Goal: Transaction & Acquisition: Purchase product/service

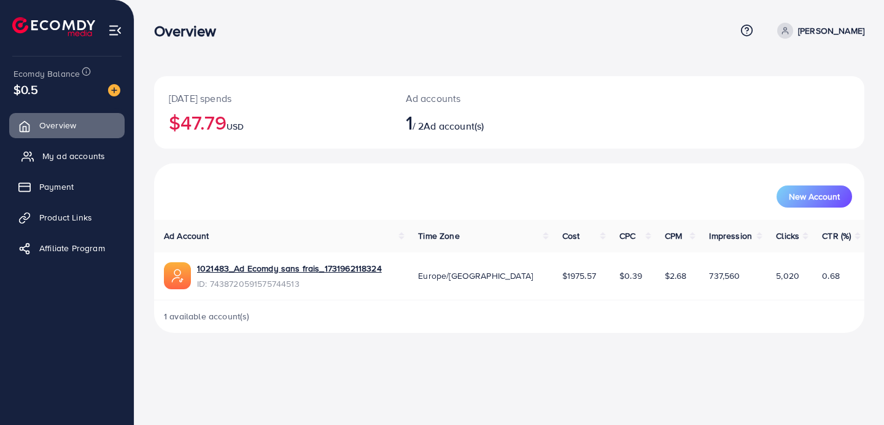
click at [80, 162] on span "My ad accounts" at bounding box center [73, 156] width 63 height 12
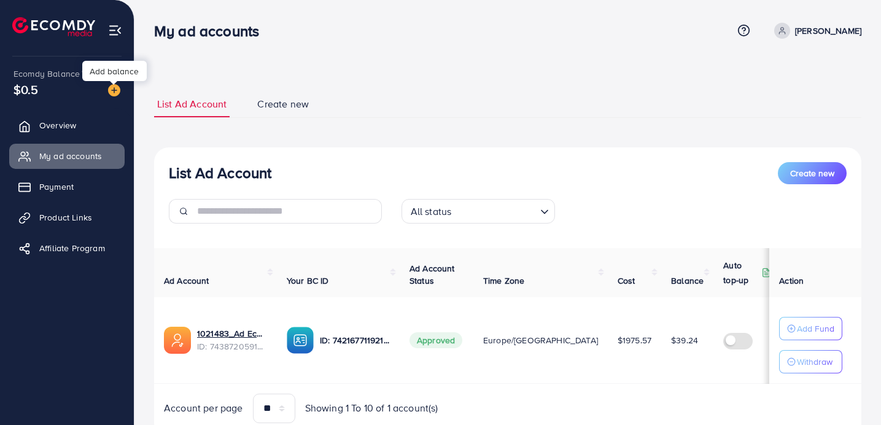
click at [110, 91] on img at bounding box center [114, 90] width 12 height 12
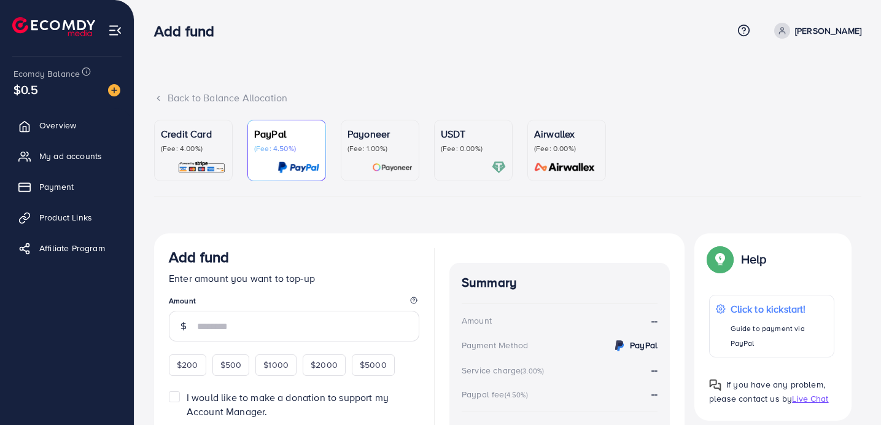
click at [488, 148] on p "(Fee: 0.00%)" at bounding box center [473, 149] width 65 height 10
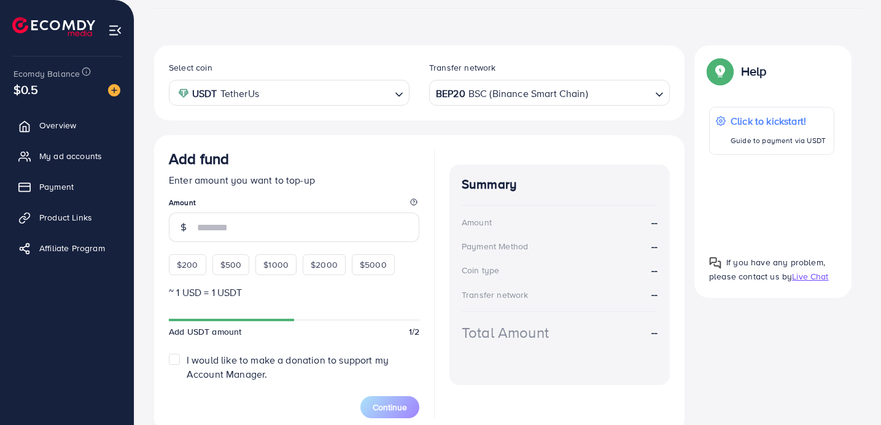
scroll to position [196, 0]
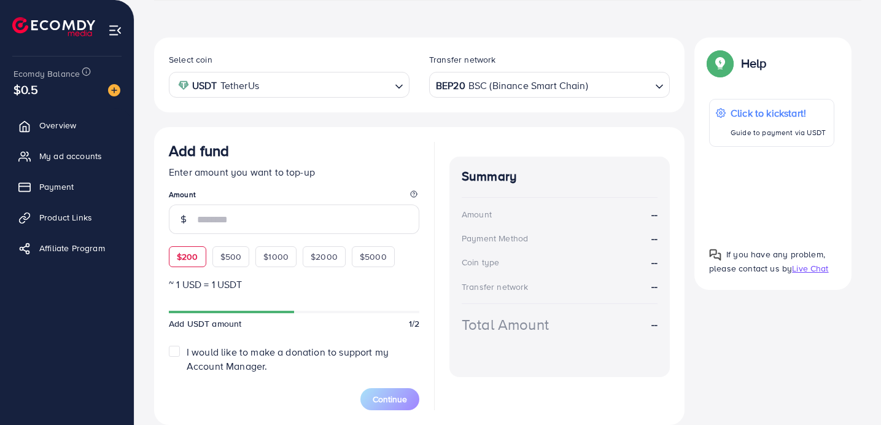
click at [204, 259] on div "$200" at bounding box center [187, 256] width 37 height 21
type input "***"
